Goal: Information Seeking & Learning: Find specific fact

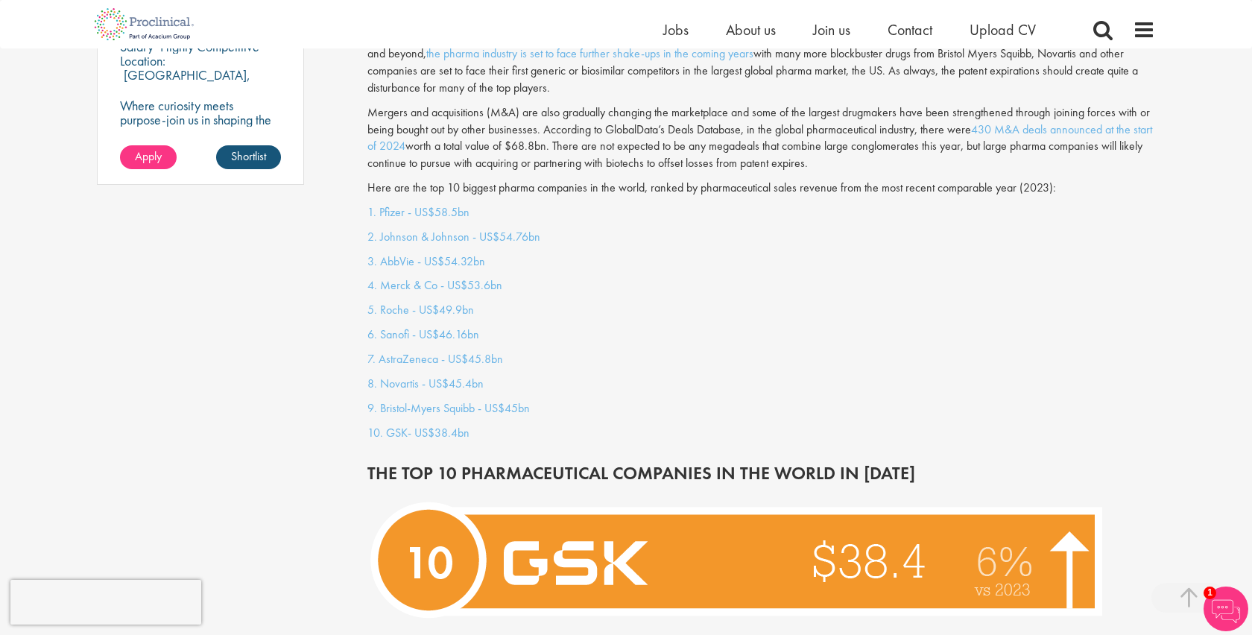
scroll to position [1238, 0]
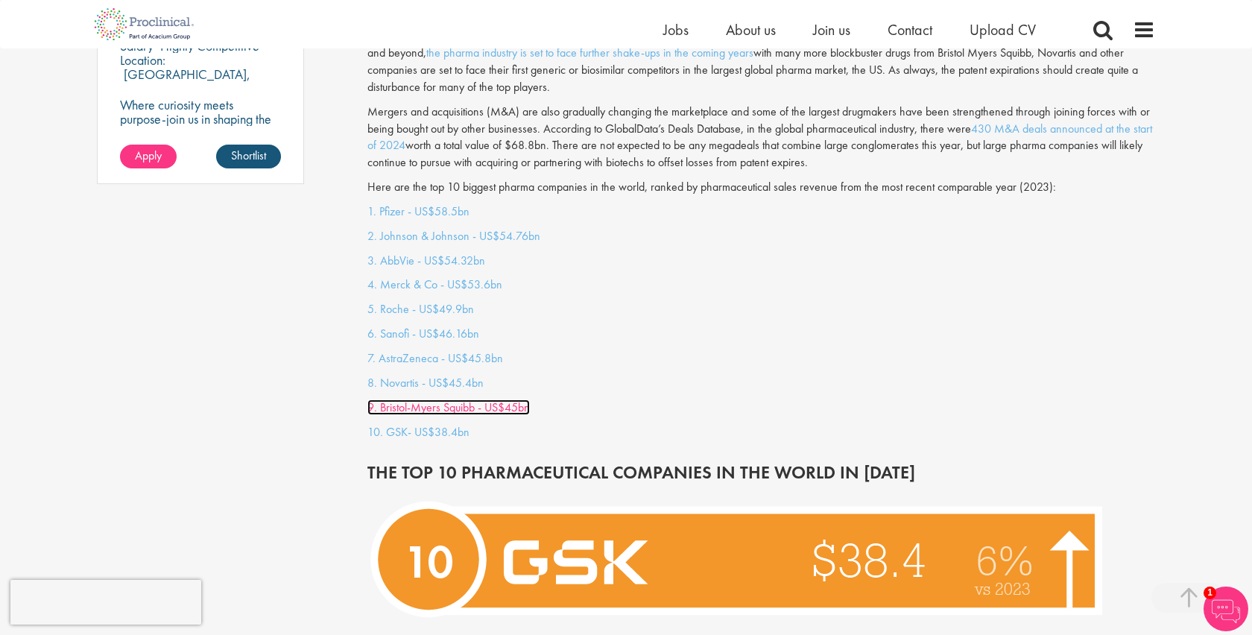
click at [421, 399] on link "9. Bristol-Myers Squibb - US$45bn" at bounding box center [448, 407] width 162 height 16
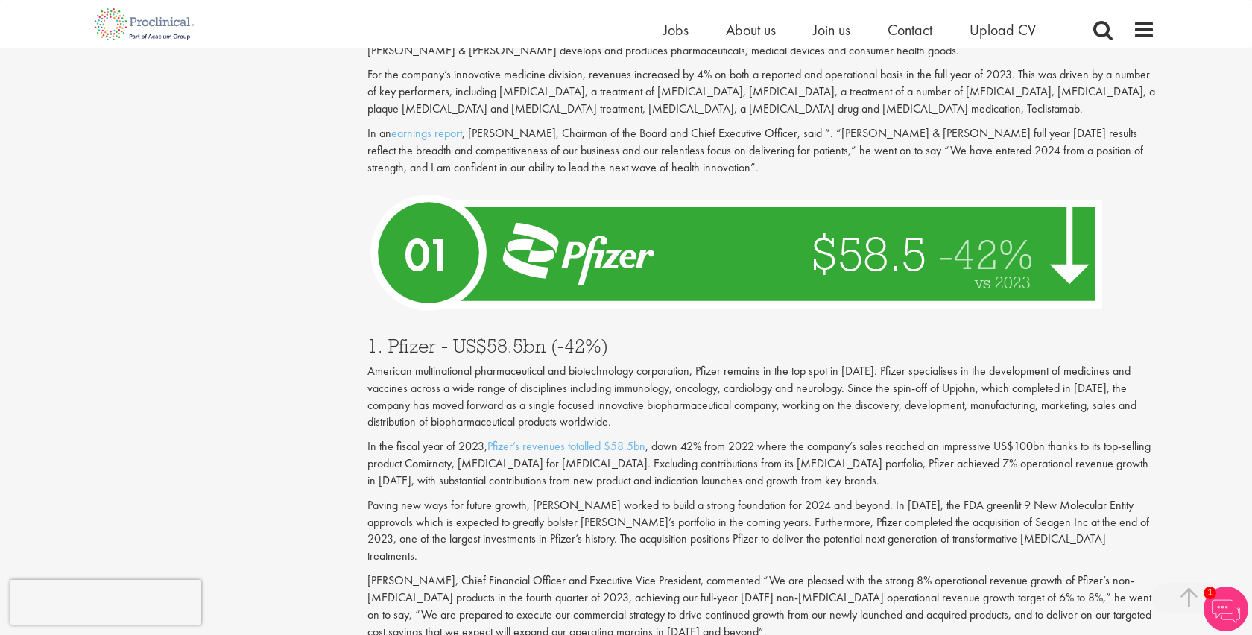
scroll to position [5123, 0]
drag, startPoint x: 438, startPoint y: 282, endPoint x: 389, endPoint y: 276, distance: 49.5
click at [389, 337] on h3 "1. Pfizer - US$58.5bn (-42%)" at bounding box center [761, 346] width 788 height 19
copy h3 "Pfizer"
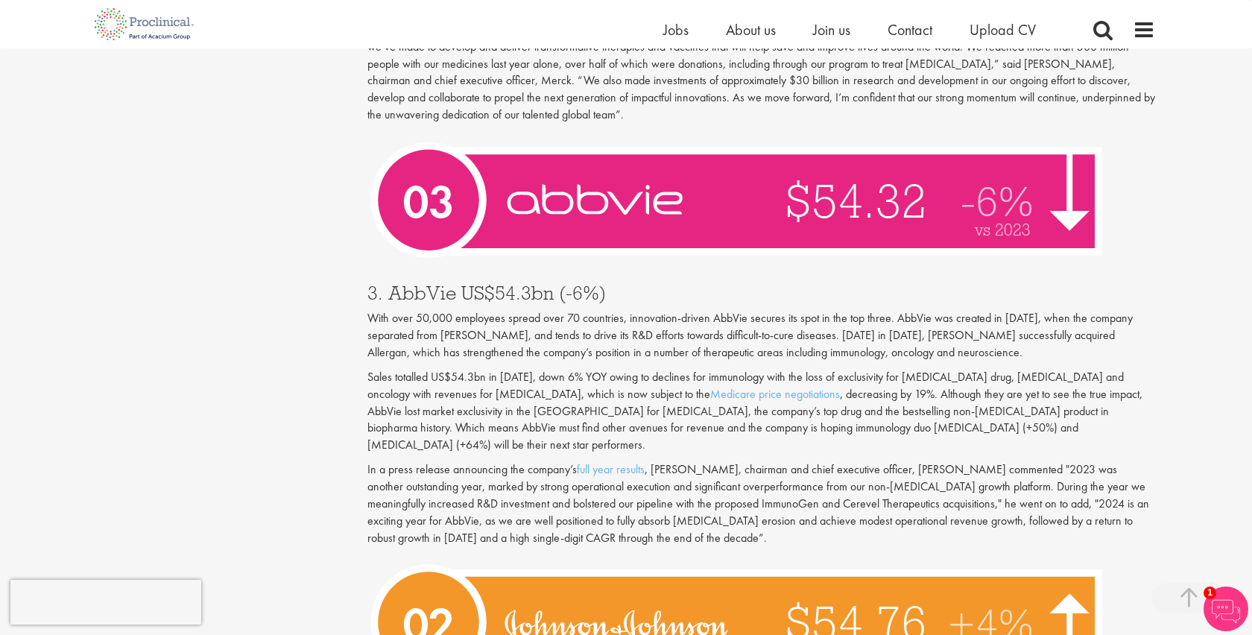
scroll to position [4416, 0]
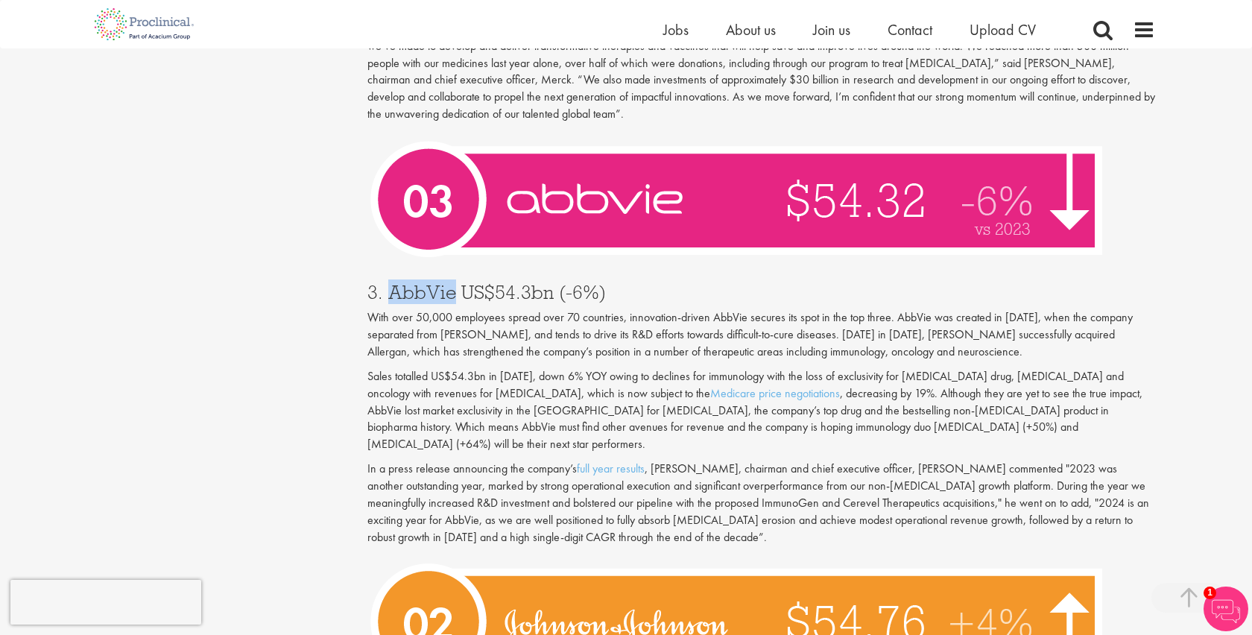
drag, startPoint x: 388, startPoint y: 242, endPoint x: 452, endPoint y: 241, distance: 63.4
click at [452, 282] on h3 "3. AbbVie US$54.3bn (-6%)" at bounding box center [761, 291] width 788 height 19
copy h3 "AbbVie"
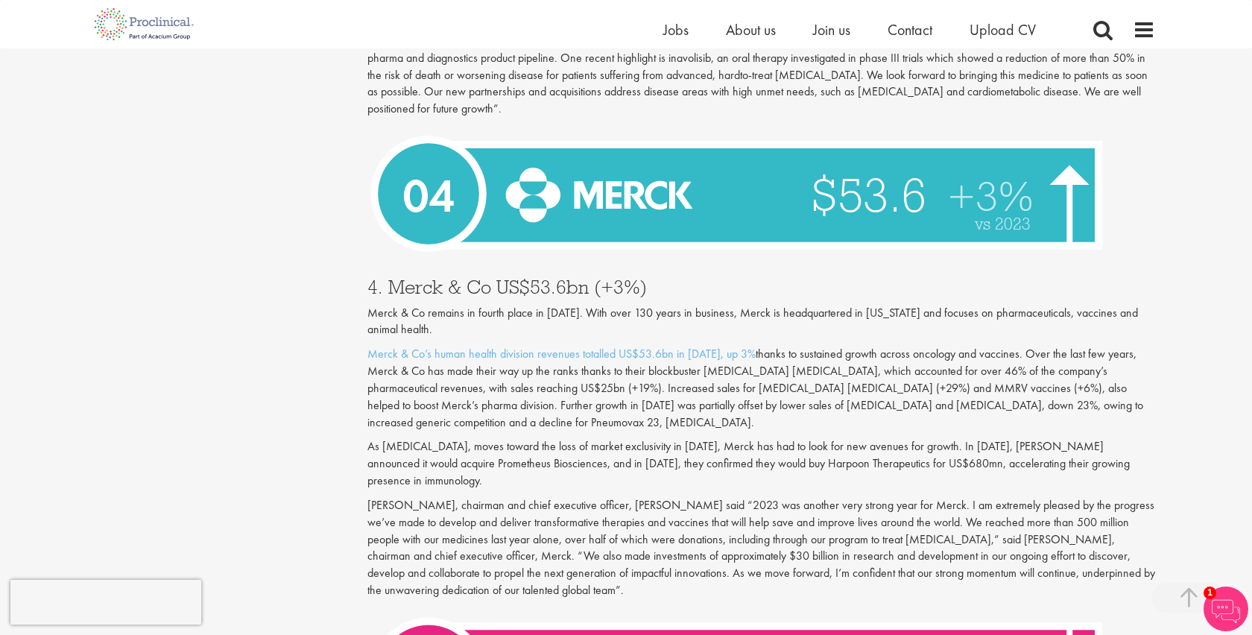
scroll to position [3938, 0]
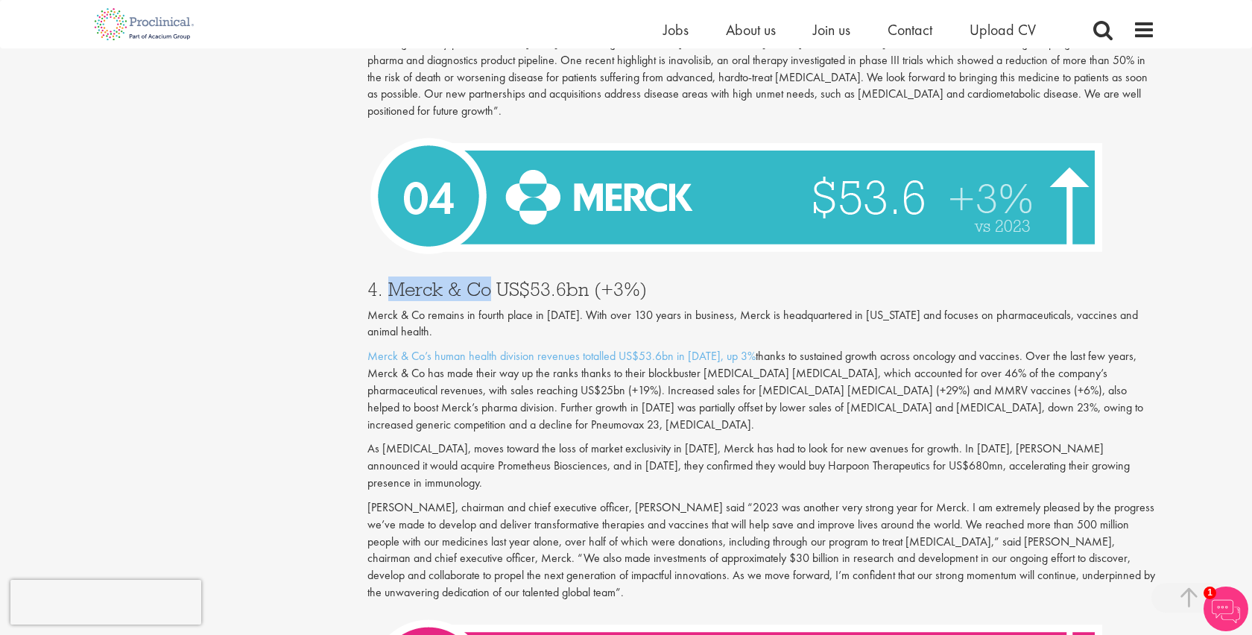
drag, startPoint x: 388, startPoint y: 252, endPoint x: 487, endPoint y: 247, distance: 100.0
click at [487, 279] on h3 "4. Merck & Co US$53.6bn (+3%)" at bounding box center [761, 288] width 788 height 19
copy h3 "Merck & Co"
